Goal: Find specific page/section: Find specific page/section

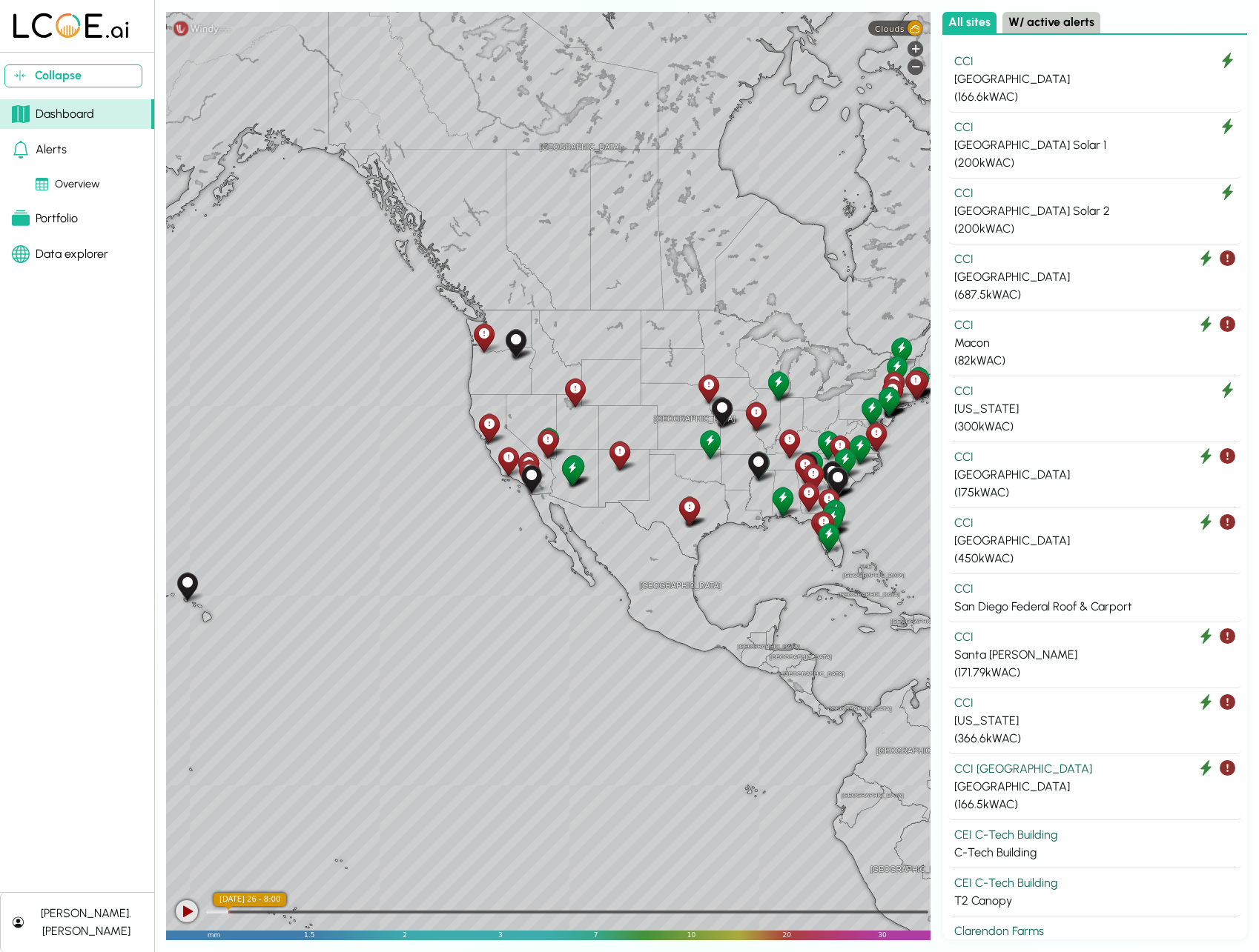
click at [63, 941] on button "[PERSON_NAME].[PERSON_NAME]" at bounding box center [77, 922] width 155 height 59
click at [99, 890] on link "Logout tejus.parikh" at bounding box center [137, 888] width 214 height 14
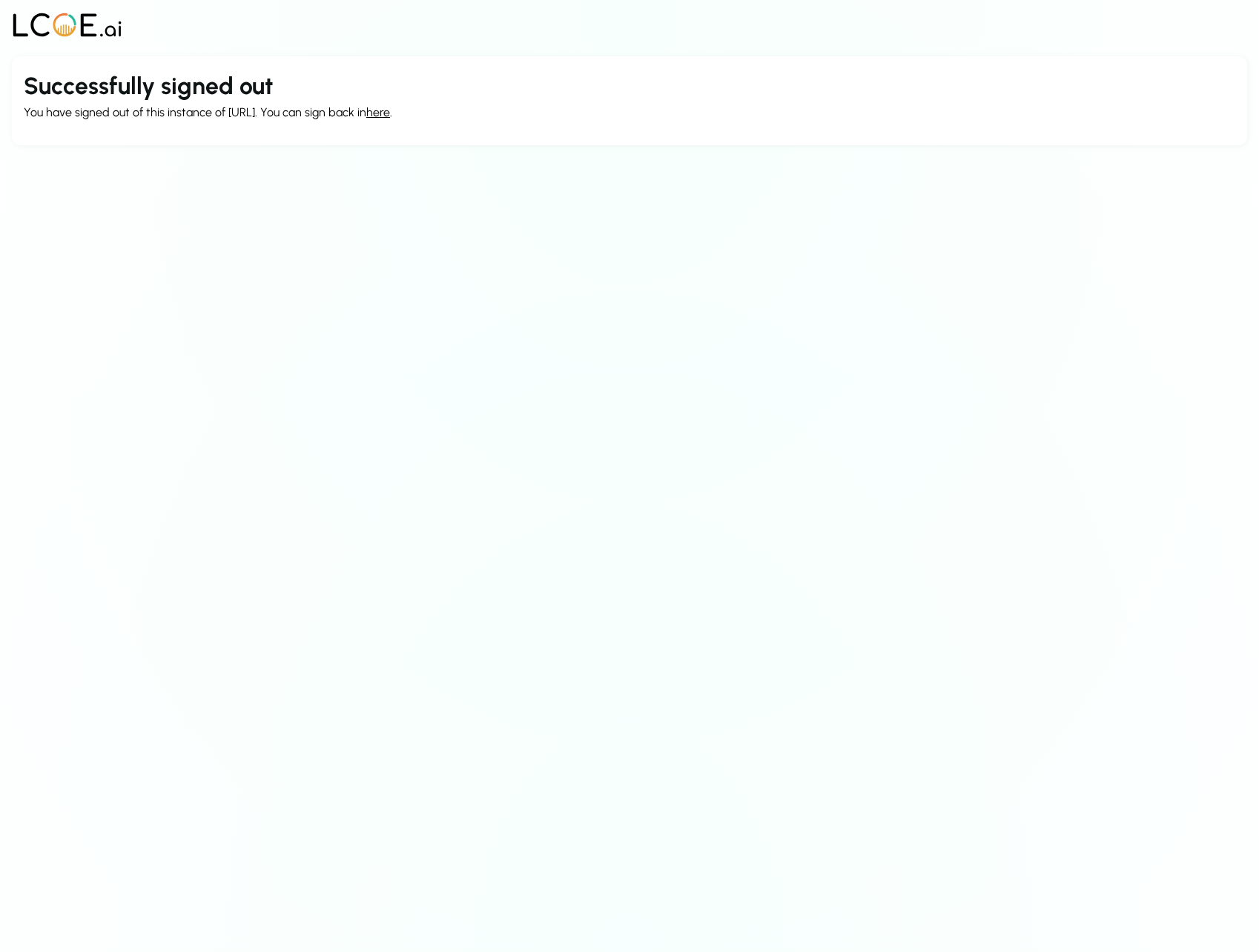
click at [380, 116] on link "here" at bounding box center [377, 112] width 24 height 14
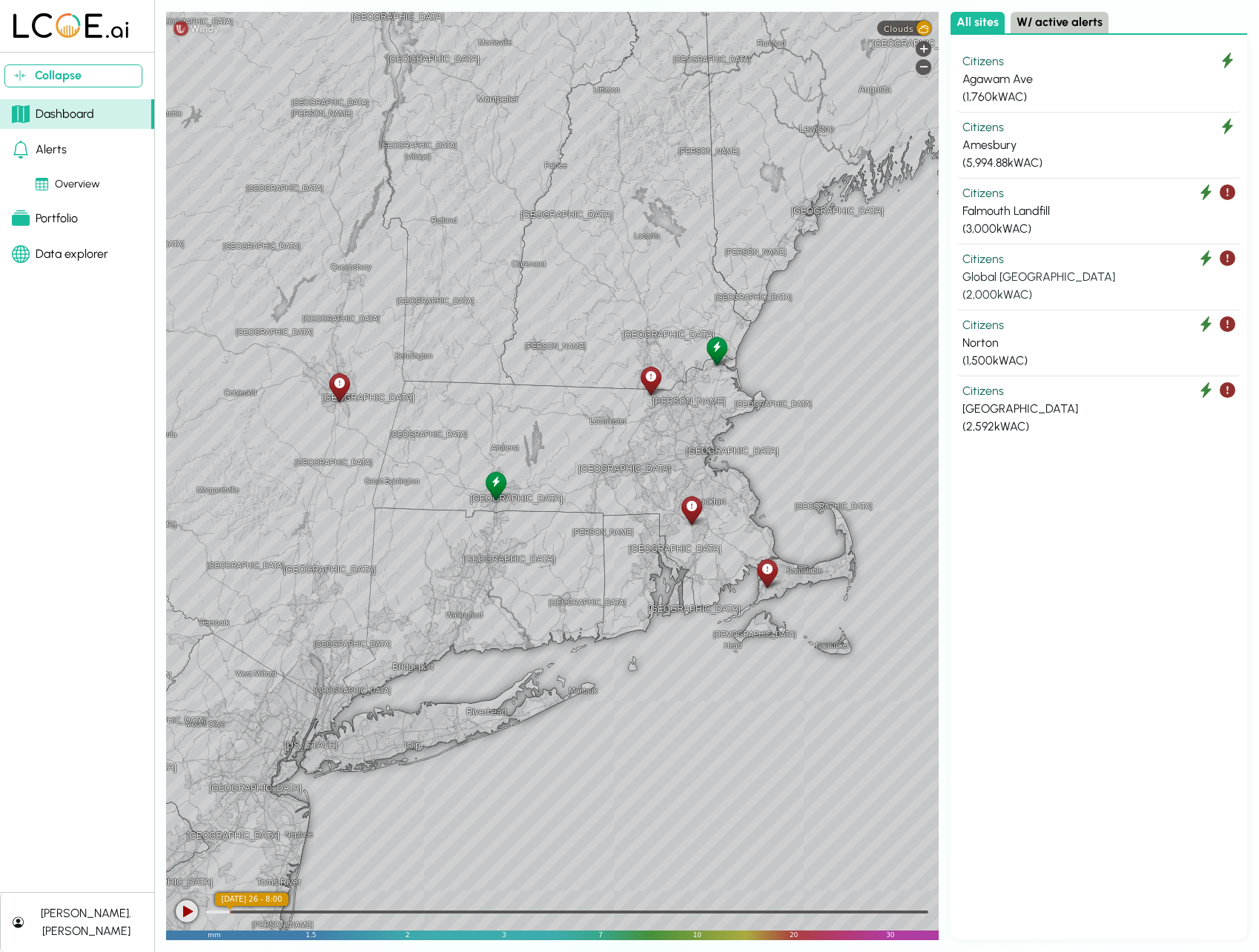
click at [1066, 291] on div "( 2,000 kWAC)" at bounding box center [1098, 295] width 273 height 18
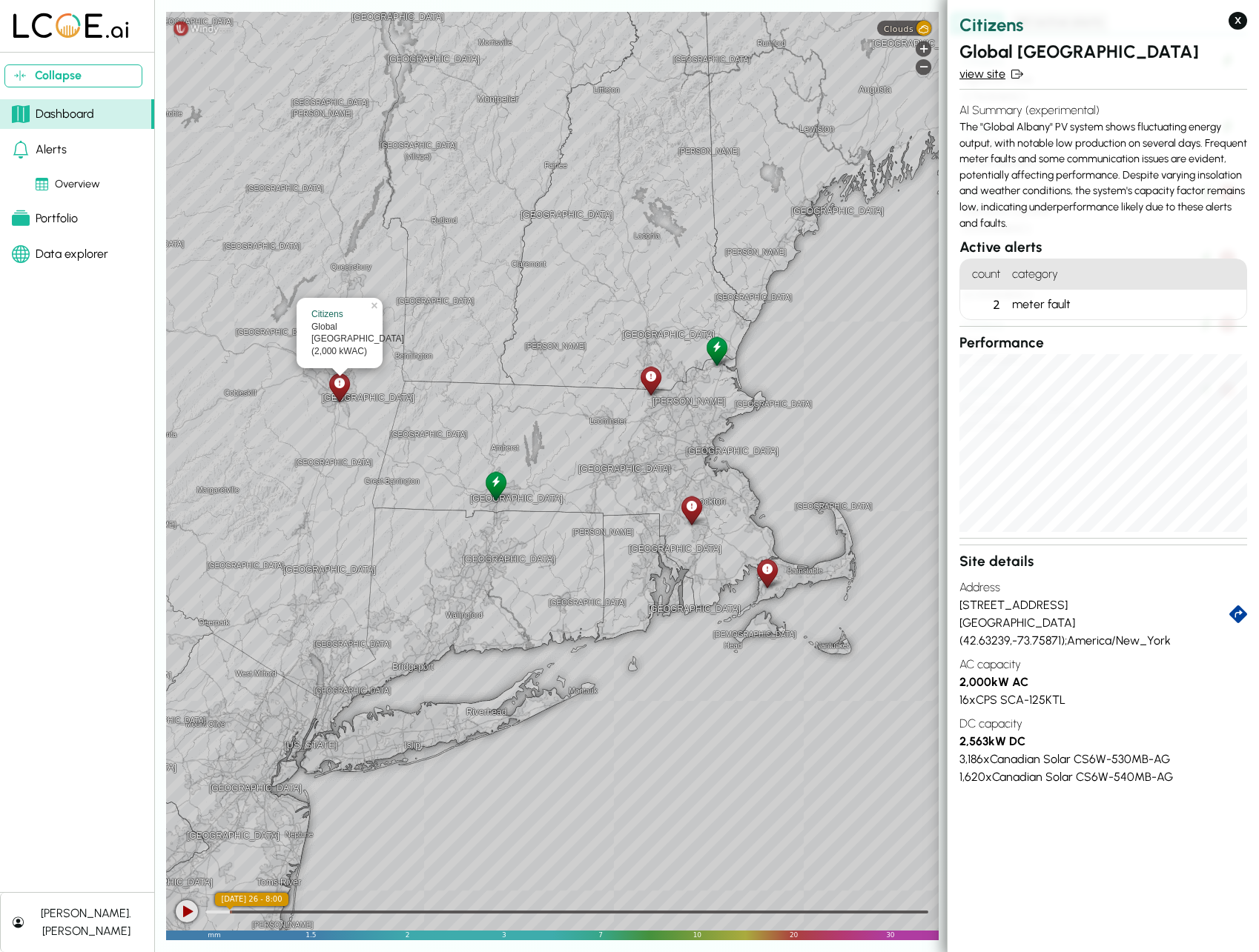
click at [992, 79] on link "view site" at bounding box center [1104, 74] width 288 height 18
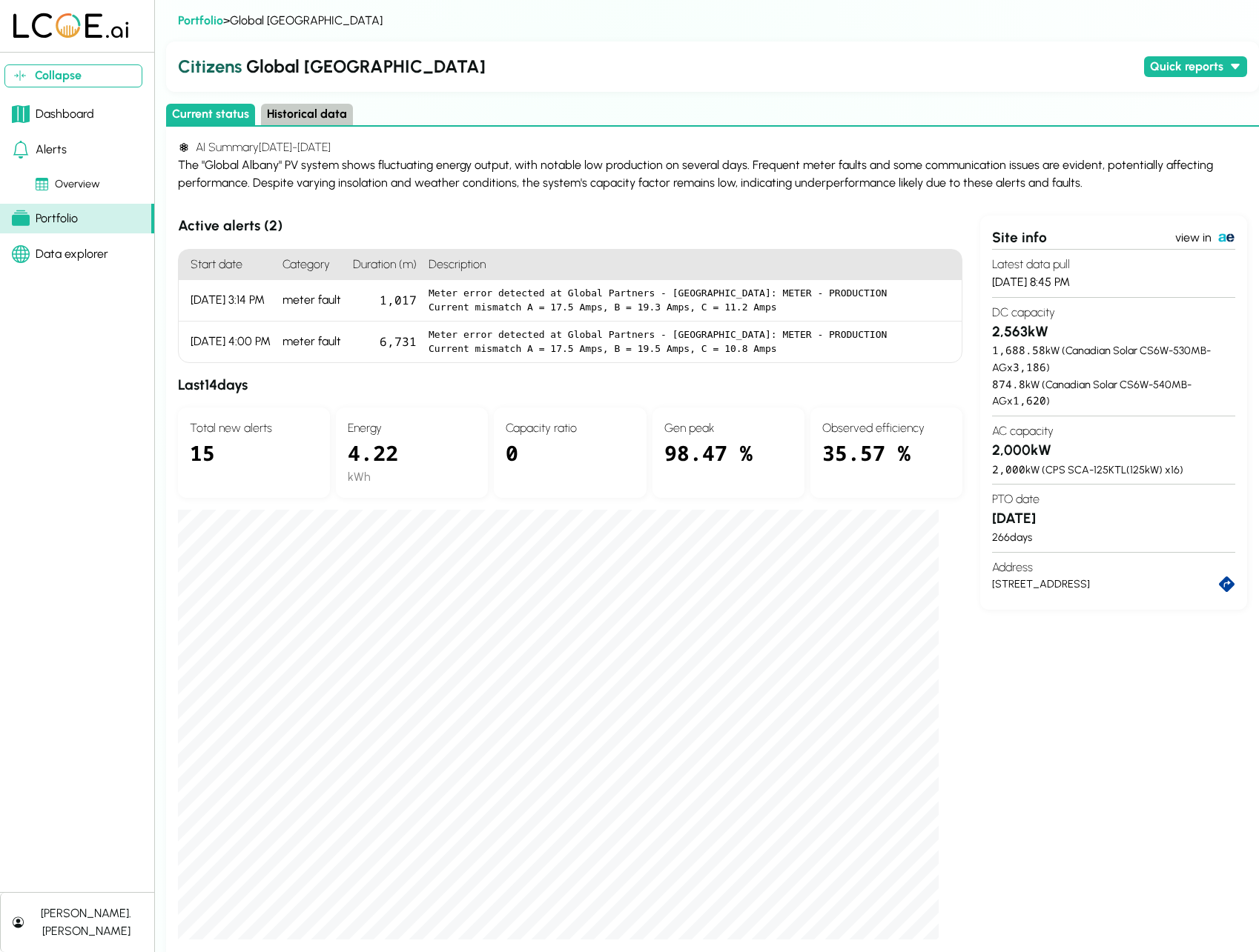
click at [328, 116] on button "Historical data" at bounding box center [307, 114] width 92 height 21
